Goal: Task Accomplishment & Management: Manage account settings

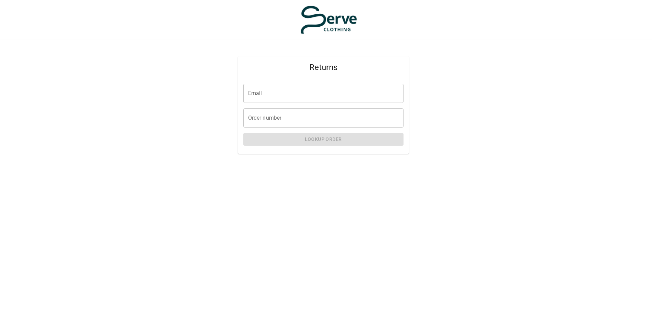
click at [295, 91] on input "Email" at bounding box center [323, 93] width 160 height 19
type input "**********"
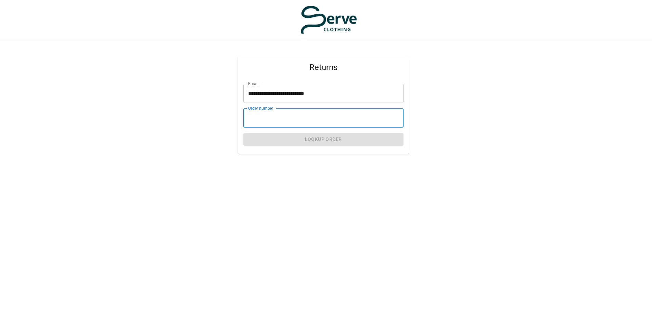
click at [311, 118] on input "Order number" at bounding box center [323, 117] width 160 height 19
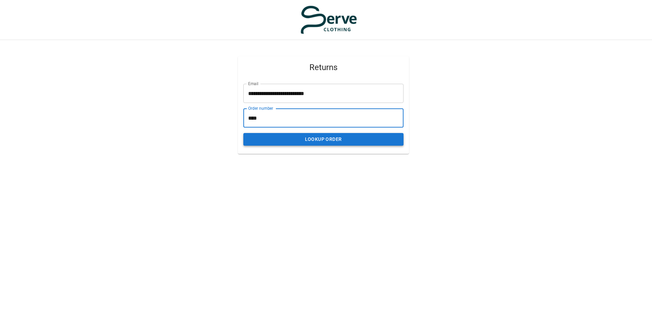
type input "****"
click at [333, 142] on button "Lookup Order" at bounding box center [323, 139] width 160 height 13
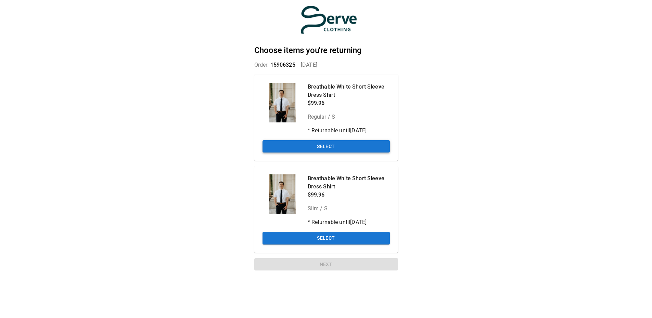
click at [352, 147] on button "Select" at bounding box center [325, 146] width 127 height 13
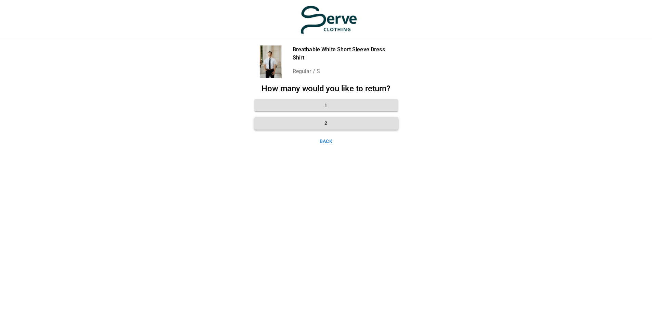
click at [350, 123] on button "2" at bounding box center [326, 123] width 144 height 13
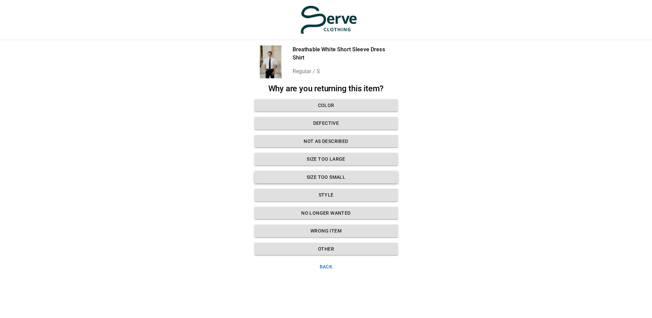
click at [343, 179] on button "Size too small" at bounding box center [326, 177] width 144 height 13
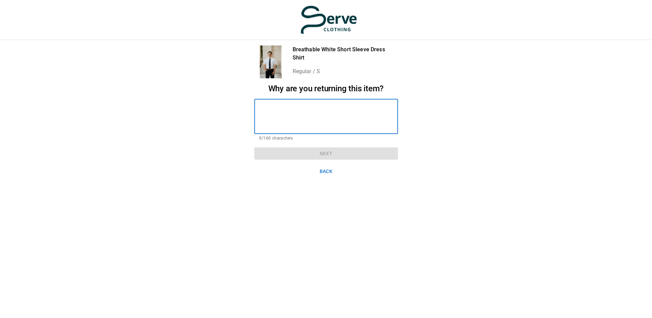
click at [278, 107] on textarea at bounding box center [326, 117] width 134 height 24
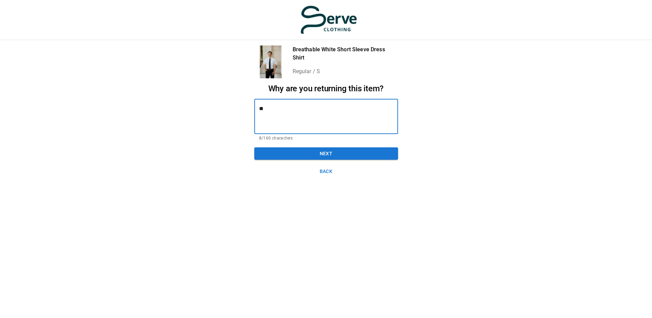
type textarea "*"
type textarea "**********"
click at [331, 154] on button "Next" at bounding box center [326, 153] width 144 height 13
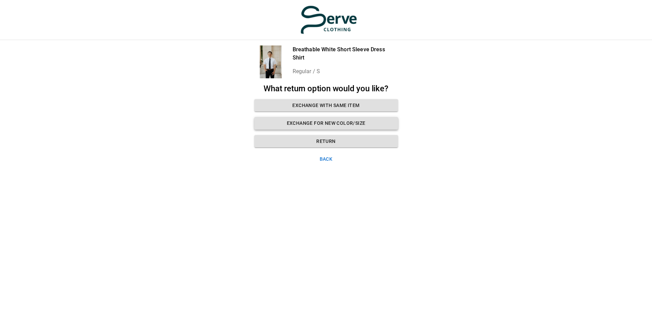
click at [348, 123] on button "Exchange for new color/size" at bounding box center [326, 123] width 144 height 13
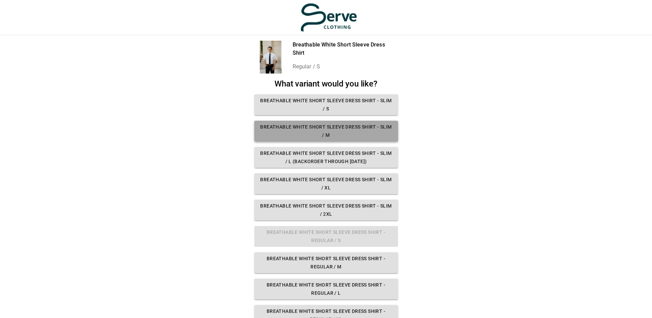
click at [359, 128] on button "Breathable White Short Sleeve Dress Shirt - Slim / M" at bounding box center [326, 131] width 144 height 21
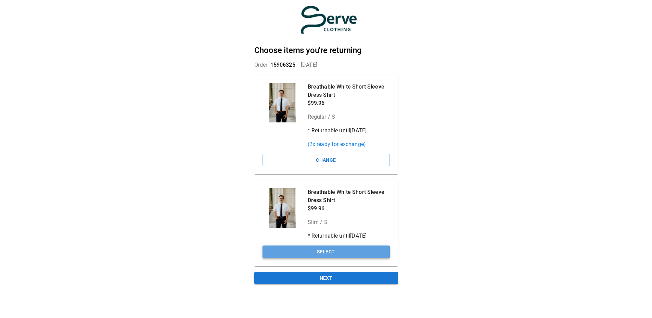
click at [331, 248] on button "Select" at bounding box center [325, 252] width 127 height 13
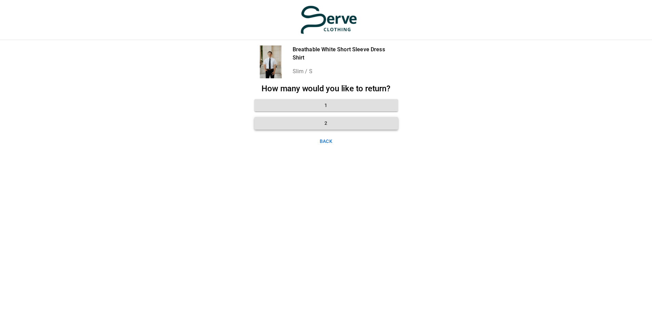
click at [338, 121] on button "2" at bounding box center [326, 123] width 144 height 13
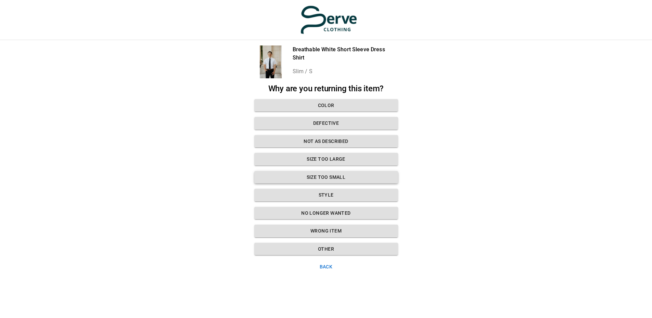
click at [335, 175] on button "Size too small" at bounding box center [326, 177] width 144 height 13
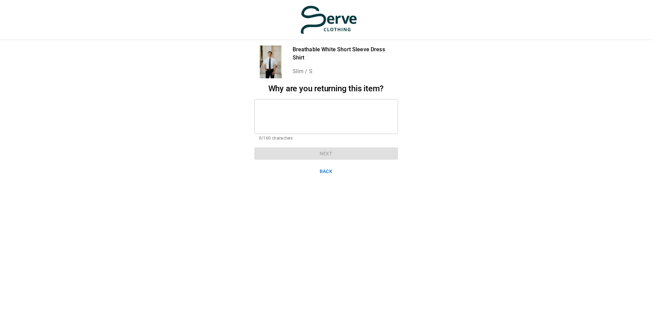
click at [295, 106] on textarea at bounding box center [326, 117] width 134 height 24
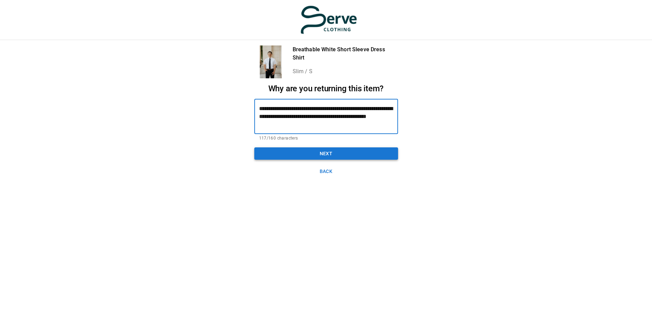
type textarea "**********"
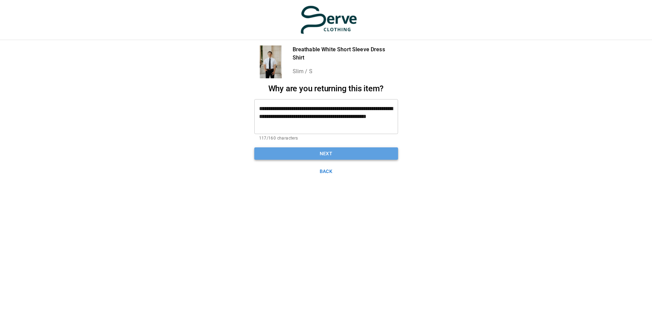
click at [333, 153] on button "Next" at bounding box center [326, 153] width 144 height 13
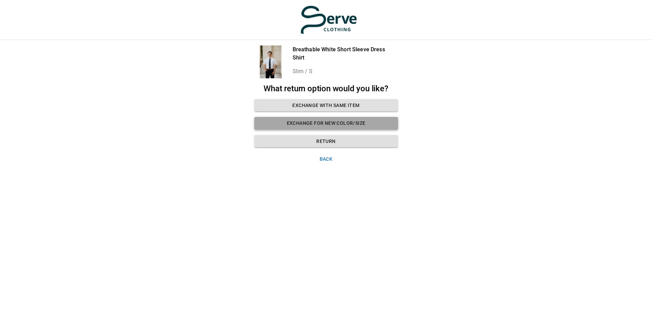
click at [348, 125] on button "Exchange for new color/size" at bounding box center [326, 123] width 144 height 13
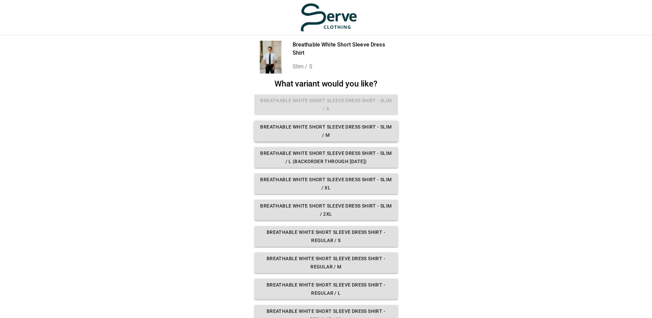
click at [358, 132] on button "Breathable White Short Sleeve Dress Shirt - Slim / M" at bounding box center [326, 131] width 144 height 21
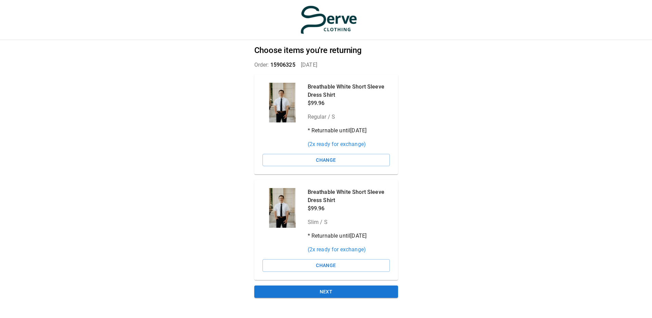
scroll to position [5, 0]
click at [329, 288] on button "Next" at bounding box center [326, 292] width 144 height 13
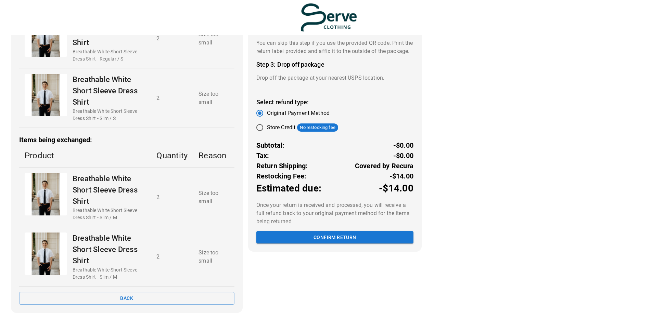
scroll to position [93, 0]
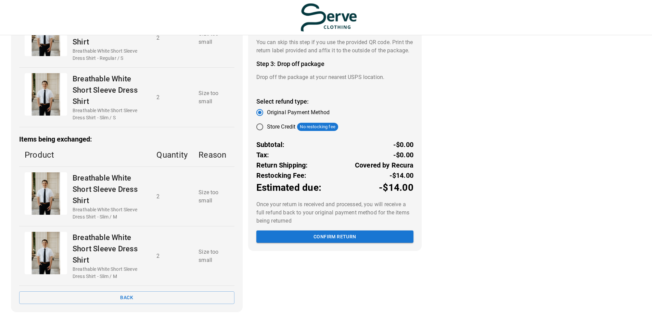
click at [330, 243] on button "Confirm return" at bounding box center [334, 237] width 157 height 13
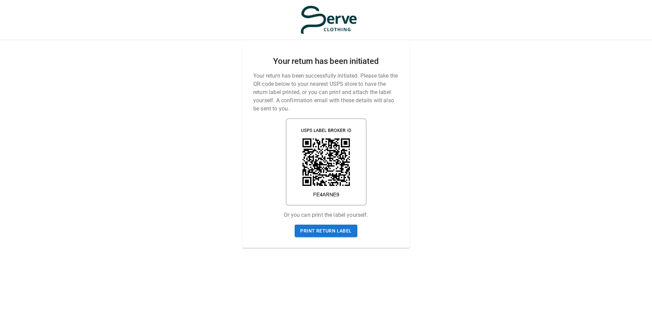
scroll to position [5, 0]
click at [258, 141] on div "Your return has been initiated Your return has been successfully initiated. Ple…" at bounding box center [325, 147] width 167 height 203
